Goal: Transaction & Acquisition: Download file/media

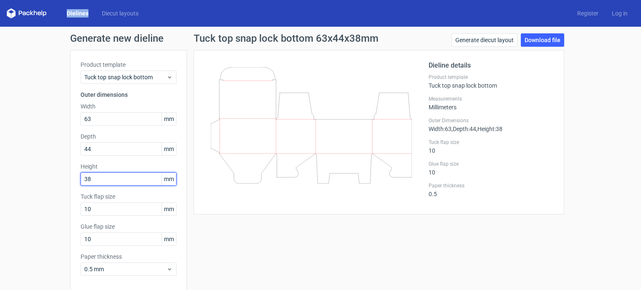
click at [122, 178] on input "38" at bounding box center [129, 178] width 96 height 13
type input "3"
type input "46"
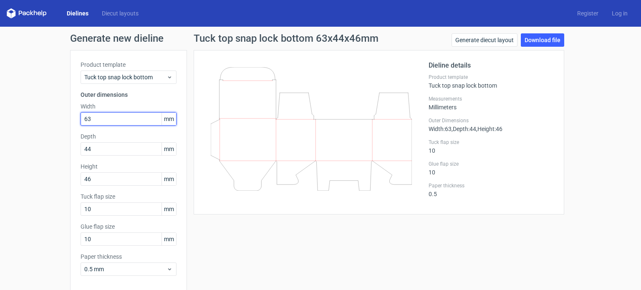
click at [101, 115] on input "63" at bounding box center [129, 118] width 96 height 13
type input "61"
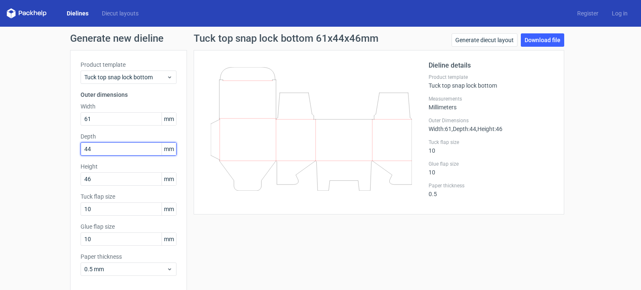
click at [110, 148] on input "44" at bounding box center [129, 148] width 96 height 13
type input "4"
type input "36"
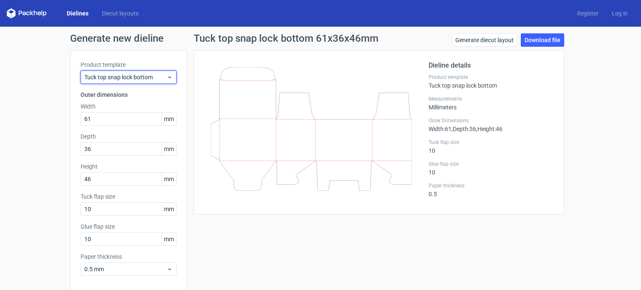
click at [144, 76] on span "Tuck top snap lock bottom" at bounding box center [125, 77] width 82 height 8
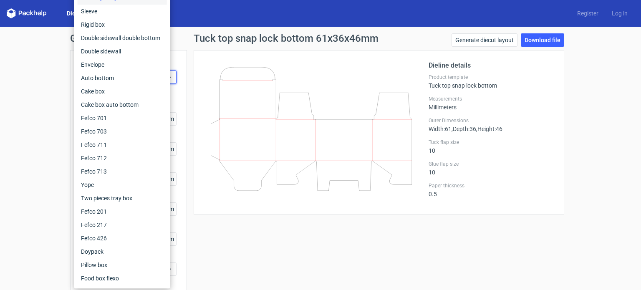
click at [177, 100] on div "Product template Tuck top snap lock bottom Outer dimensions Width 61 mm Depth 3…" at bounding box center [128, 171] width 117 height 243
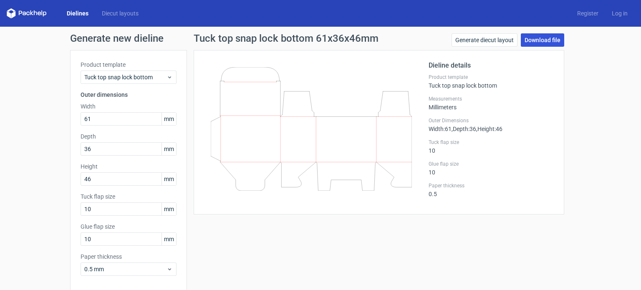
click at [536, 39] on link "Download file" at bounding box center [542, 39] width 43 height 13
